Goal: Find specific page/section

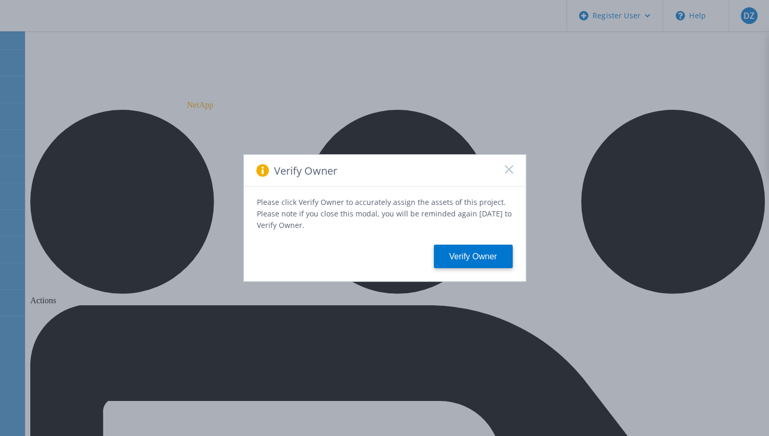
click at [504, 175] on div "Verify Owner" at bounding box center [385, 171] width 282 height 32
click at [517, 165] on div "Verify Owner" at bounding box center [385, 171] width 282 height 32
click at [507, 171] on icon at bounding box center [509, 169] width 8 height 8
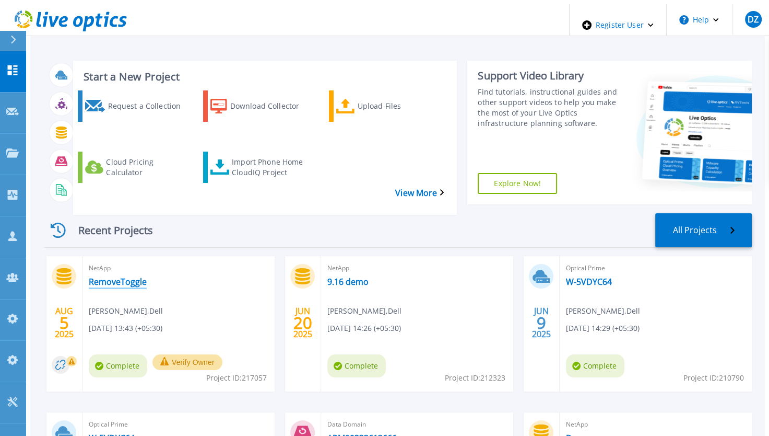
click at [100, 276] on link "RemoveToggle" at bounding box center [118, 281] width 58 height 10
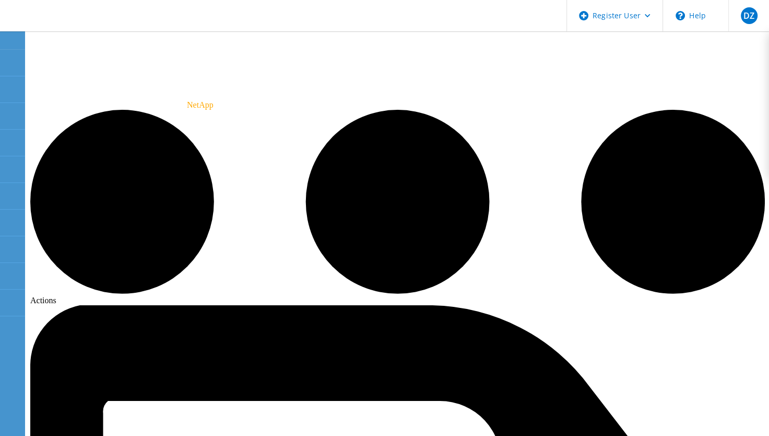
drag, startPoint x: 127, startPoint y: 294, endPoint x: 134, endPoint y: 293, distance: 6.5
